Goal: Communication & Community: Connect with others

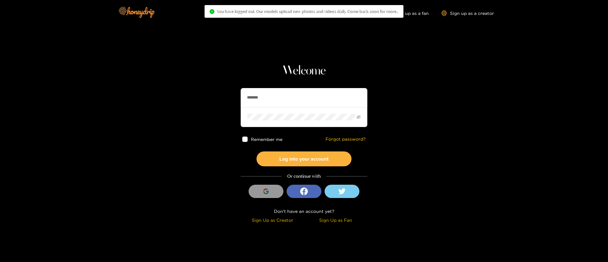
click at [303, 97] on input "*******" at bounding box center [304, 97] width 127 height 19
click at [303, 96] on input "*******" at bounding box center [304, 97] width 127 height 19
type input "*******"
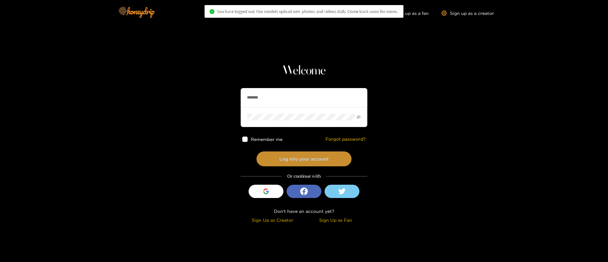
click at [314, 162] on button "Log into your account" at bounding box center [303, 158] width 95 height 15
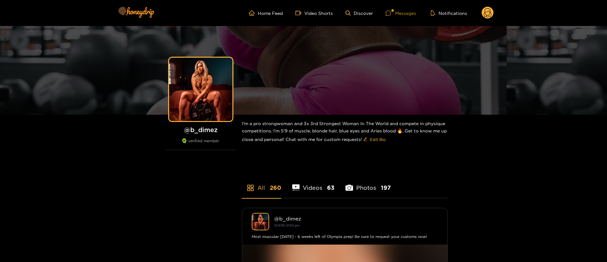
click at [397, 12] on div "Messages" at bounding box center [401, 12] width 30 height 7
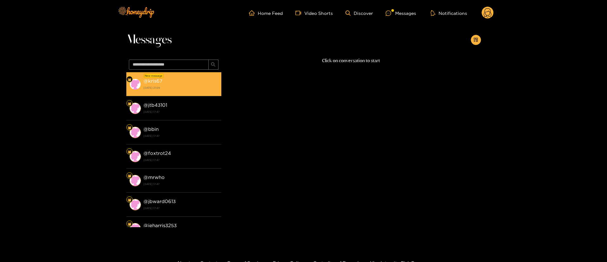
click at [189, 83] on div "@ kris67 26 August 2025 21:09" at bounding box center [180, 84] width 75 height 14
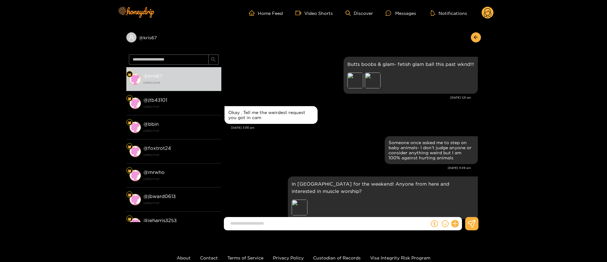
click at [309, 224] on input at bounding box center [328, 223] width 202 height 10
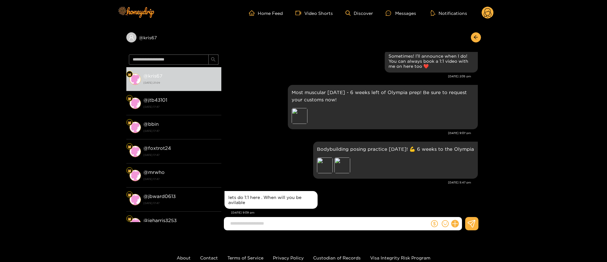
click at [275, 168] on div "Bodybuilding posing practice today! 💪 6 weeks to the Olympia Preview Preview" at bounding box center [350, 160] width 253 height 40
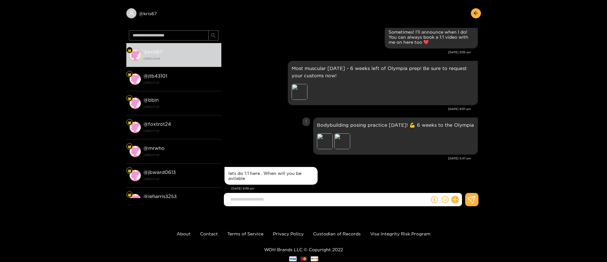
scroll to position [42, 0]
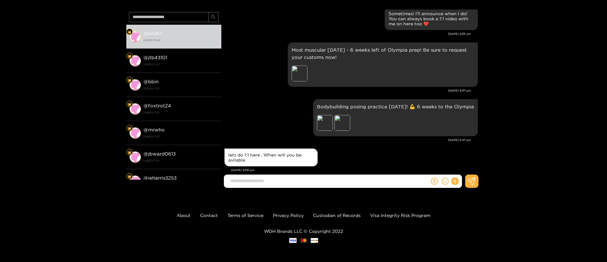
click at [280, 138] on div "Aug. 26, 5:47 pm" at bounding box center [347, 140] width 247 height 4
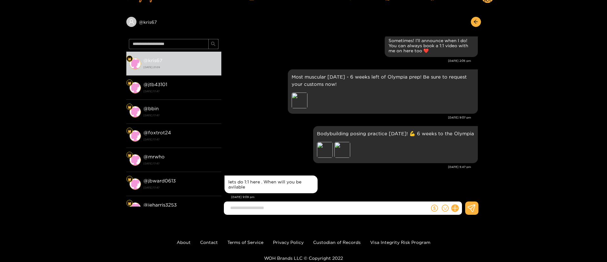
scroll to position [12, 0]
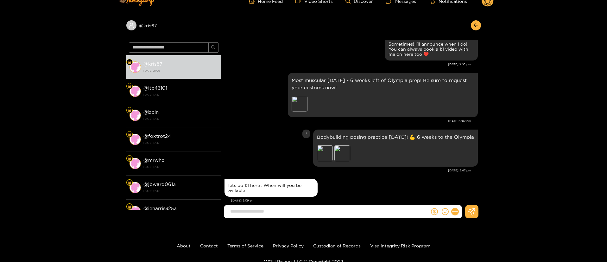
click at [278, 132] on div "Bodybuilding posing practice today! 💪 6 weeks to the Olympia Preview Preview" at bounding box center [350, 148] width 253 height 40
click at [247, 77] on div "Most muscular Monday - 6 weeks left of Olympia prep! Be sure to request your cu…" at bounding box center [350, 94] width 253 height 47
click at [282, 177] on div "lets do 1:1 here . When will you be avilable" at bounding box center [350, 187] width 253 height 21
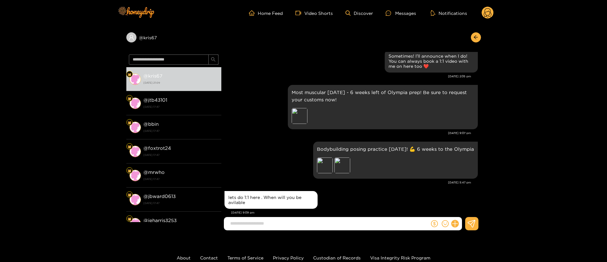
scroll to position [724, 0]
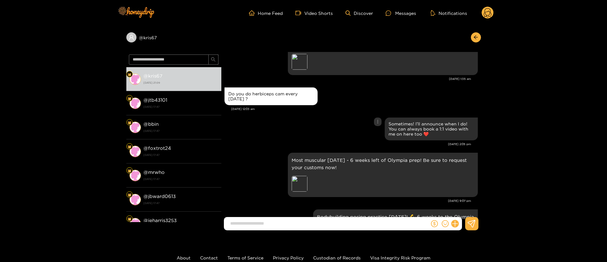
click at [338, 120] on div "Sometimes! I’ll announce when I do! You can always book a 1:1 video with me on …" at bounding box center [350, 129] width 253 height 26
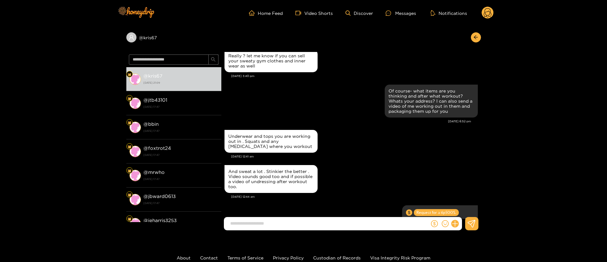
scroll to position [297, 0]
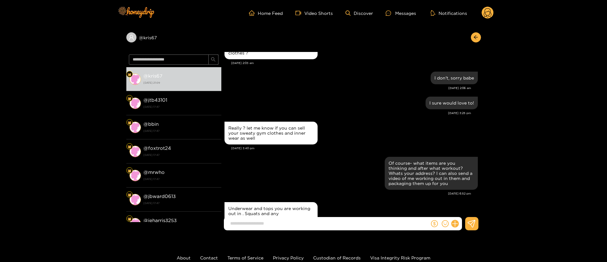
click at [367, 125] on div "Really ? let me know if you can sell your sweaty gym clothes and inner wear as …" at bounding box center [350, 133] width 253 height 26
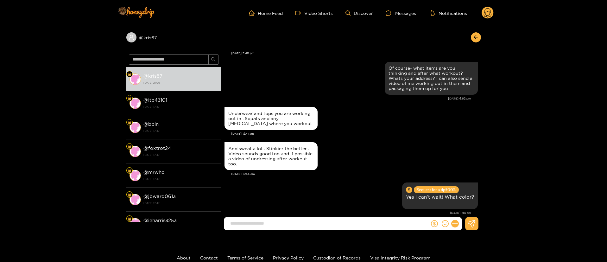
click at [367, 141] on div "And sweat a lot . Stinkier the better . Video sounds good too and if possible a…" at bounding box center [350, 156] width 253 height 31
click at [371, 172] on div "Aug. 5, 12:44 am" at bounding box center [354, 174] width 247 height 4
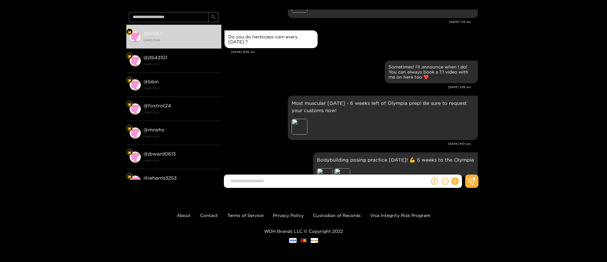
scroll to position [792, 0]
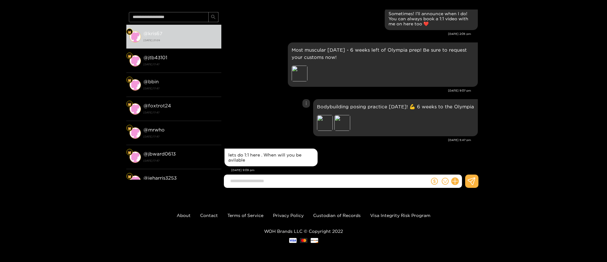
click at [273, 107] on div "Bodybuilding posing practice today! 💪 6 weeks to the Olympia Preview Preview" at bounding box center [350, 117] width 253 height 40
click at [272, 107] on div "Bodybuilding posing practice today! 💪 6 weeks to the Olympia Preview Preview" at bounding box center [350, 117] width 253 height 40
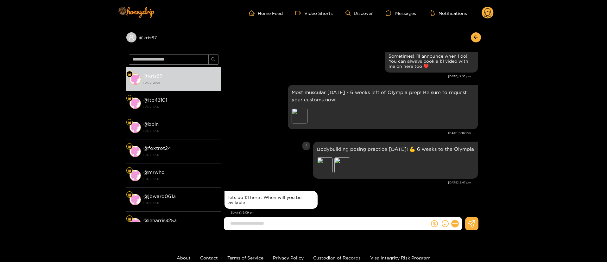
click at [255, 140] on div "Bodybuilding posing practice today! 💪 6 weeks to the Olympia Preview Preview" at bounding box center [350, 160] width 253 height 40
click at [489, 18] on circle at bounding box center [487, 13] width 12 height 12
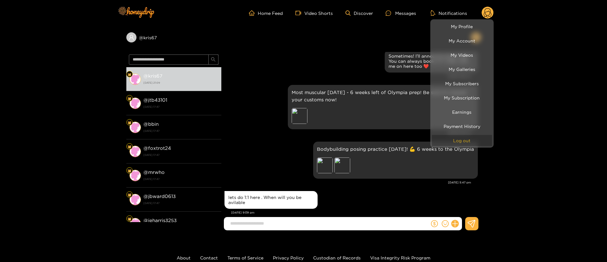
click at [472, 141] on button "Log out" at bounding box center [462, 140] width 60 height 11
